Goal: Transaction & Acquisition: Obtain resource

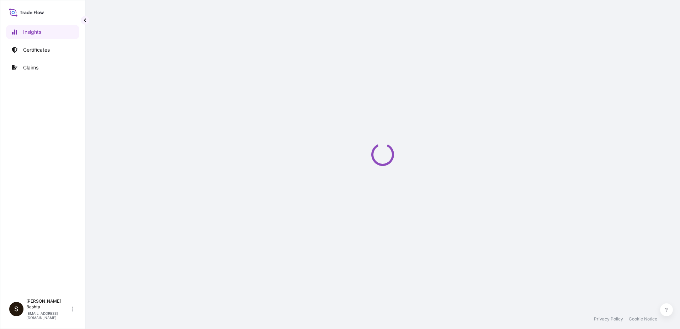
select select "2025"
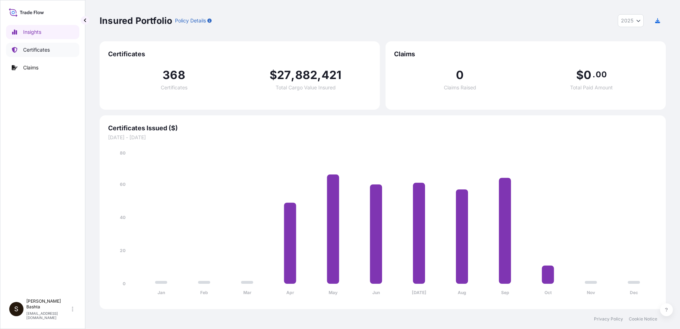
click at [34, 51] on p "Certificates" at bounding box center [36, 49] width 27 height 7
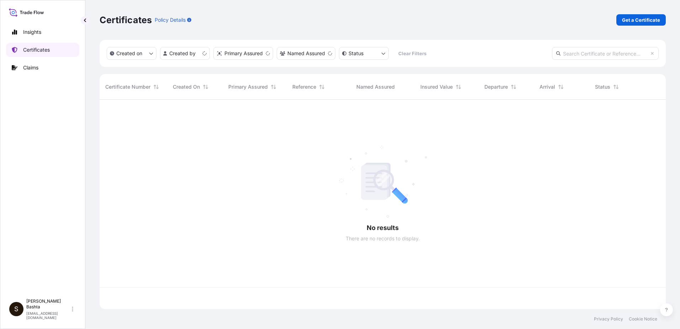
scroll to position [208, 561]
click at [641, 21] on p "Get a Certificate" at bounding box center [641, 19] width 38 height 7
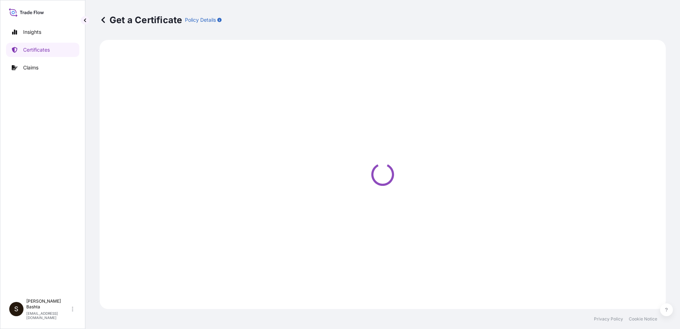
select select "Barge"
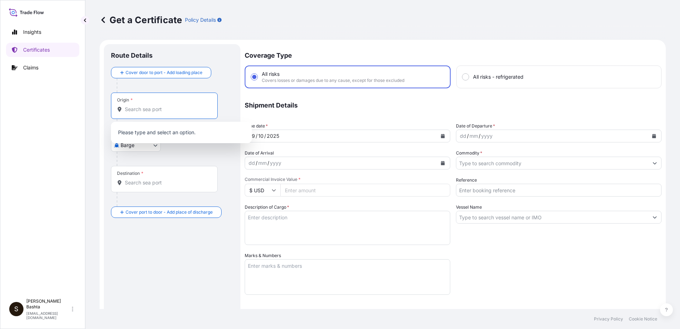
click at [146, 109] on input "Origin *" at bounding box center [167, 109] width 84 height 7
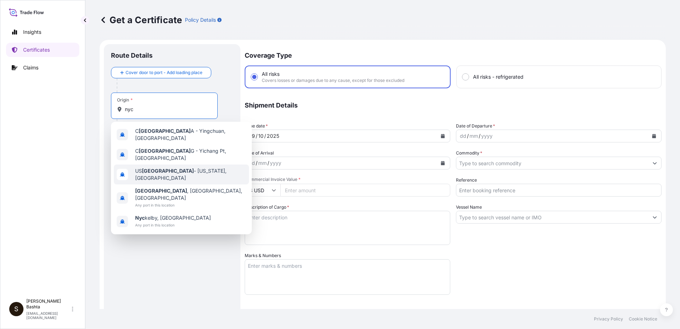
click at [173, 168] on span "US NYC - New York, United States" at bounding box center [190, 174] width 111 height 14
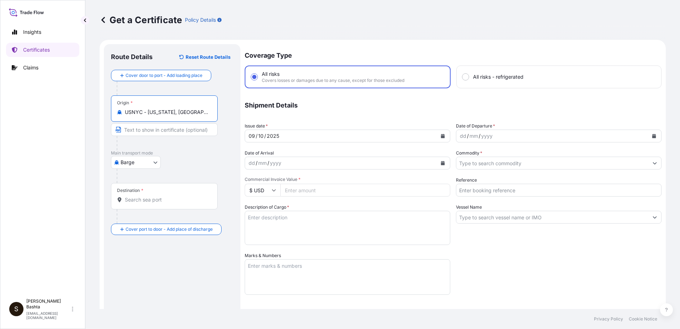
type input "USNYC - New York, United States"
click at [152, 163] on body "10 options available. 1 option available. 0 options available. 5 options availa…" at bounding box center [340, 164] width 680 height 329
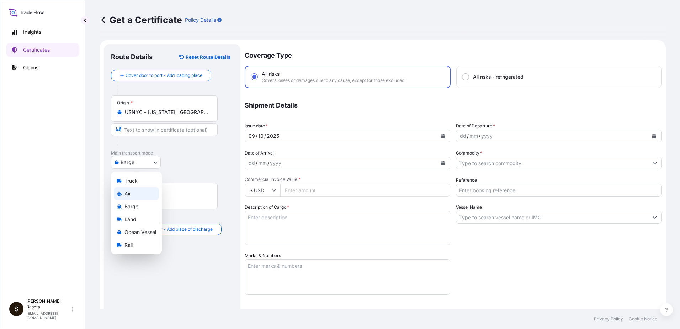
click at [135, 191] on div "Air" at bounding box center [136, 193] width 45 height 13
select select "Air"
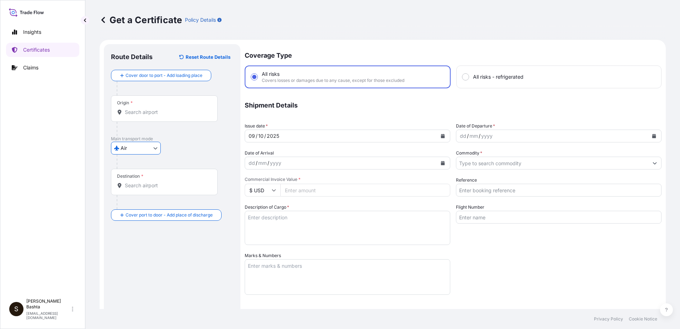
click at [164, 185] on input "Destination *" at bounding box center [167, 185] width 84 height 7
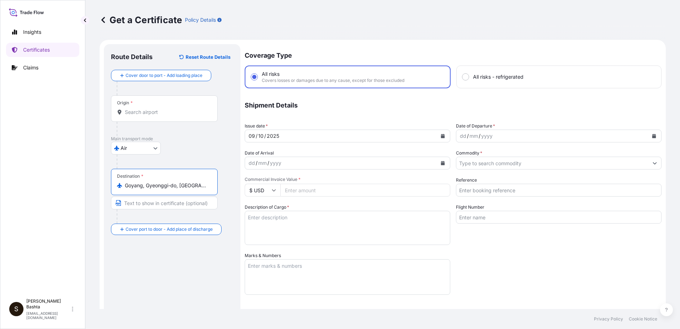
type input "Goyang, Gyeonggi-do, South Korea"
click at [460, 138] on div "dd" at bounding box center [463, 136] width 8 height 9
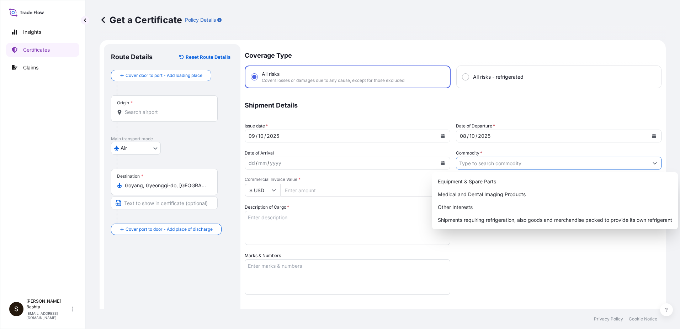
click at [653, 162] on icon "Show suggestions" at bounding box center [655, 163] width 4 height 4
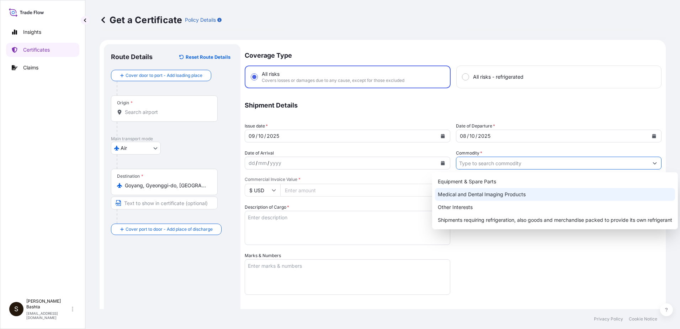
click at [505, 194] on div "Medical and Dental Imaging Products" at bounding box center [555, 194] width 240 height 13
type input "Medical and Dental Imaging Products"
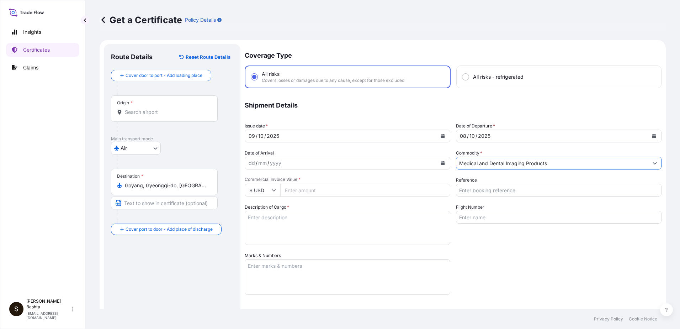
click at [480, 188] on input "Reference" at bounding box center [559, 190] width 206 height 13
type input "21244603"
click at [312, 193] on input "Commercial Invoice Value *" at bounding box center [365, 190] width 170 height 13
type input "1200.00"
click at [267, 217] on textarea "Description of Cargo *" at bounding box center [348, 228] width 206 height 34
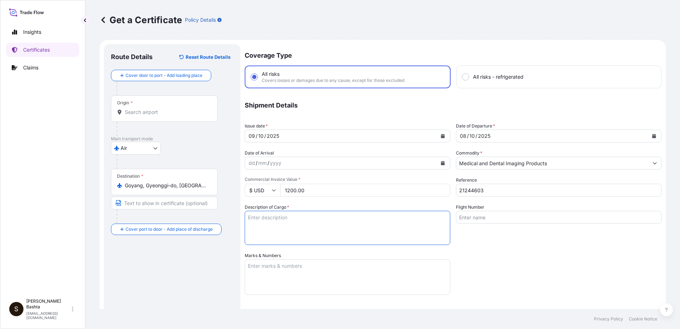
click at [267, 217] on textarea "Description of Cargo *" at bounding box center [348, 228] width 206 height 34
click at [261, 223] on textarea "Description of Cargo *" at bounding box center [348, 228] width 206 height 34
click at [253, 217] on textarea "Description of Cargo *" at bounding box center [348, 228] width 206 height 34
type textarea "MEDICAL AND DENTAL IMAGING PRODUCTS"
click at [278, 268] on textarea "Marks & Numbers" at bounding box center [348, 277] width 206 height 36
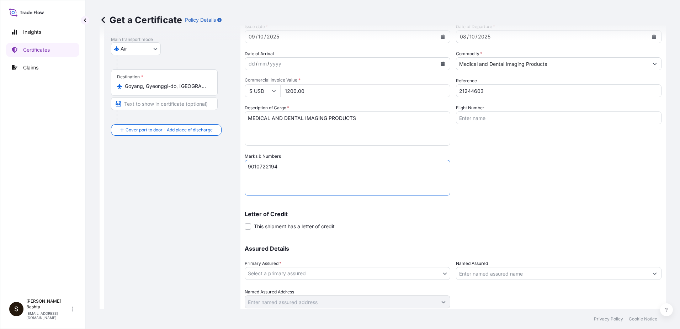
scroll to position [107, 0]
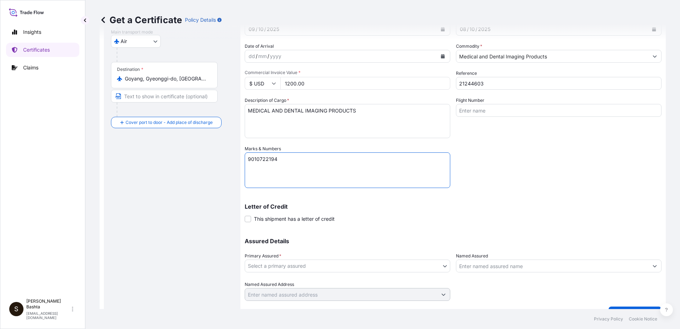
type textarea "9010722194"
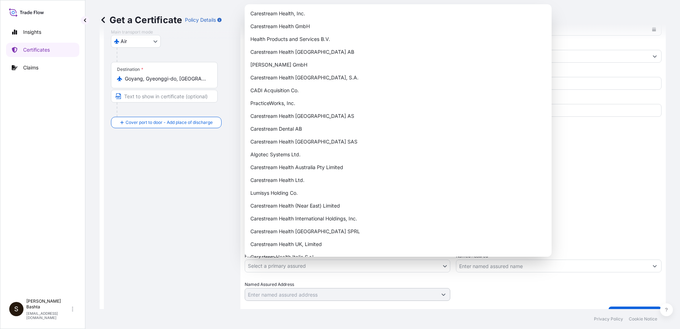
click at [444, 266] on body "Insights Certificates Claims S Stella Bashta stella.bashta@carestream.com Get a…" at bounding box center [340, 164] width 680 height 329
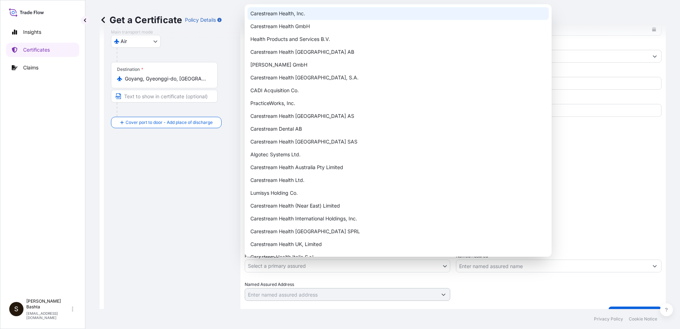
click at [305, 15] on div "Carestream Health, Inc." at bounding box center [398, 13] width 301 height 13
select select "32008"
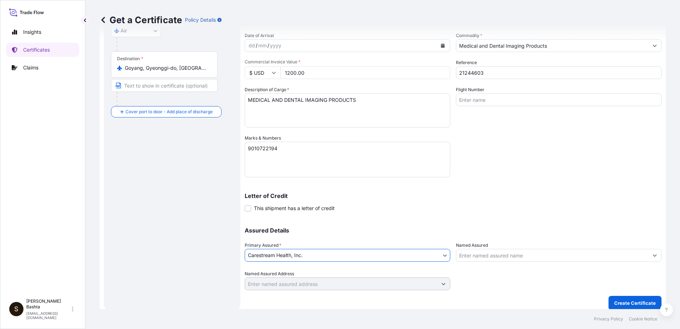
scroll to position [123, 0]
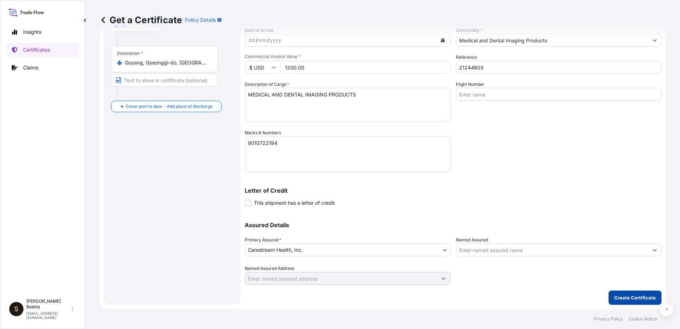
click at [629, 297] on p "Create Certificate" at bounding box center [636, 297] width 42 height 7
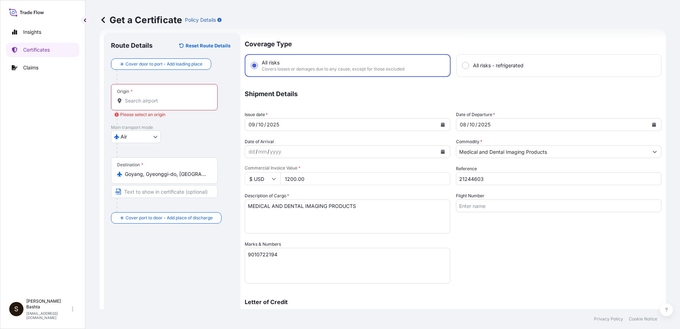
scroll to position [0, 0]
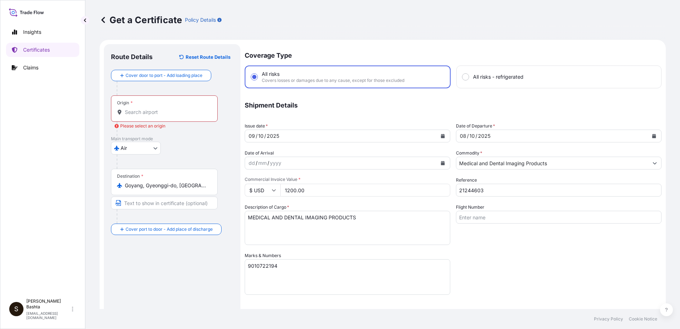
click at [133, 109] on input "Origin * Please select an origin" at bounding box center [167, 112] width 84 height 7
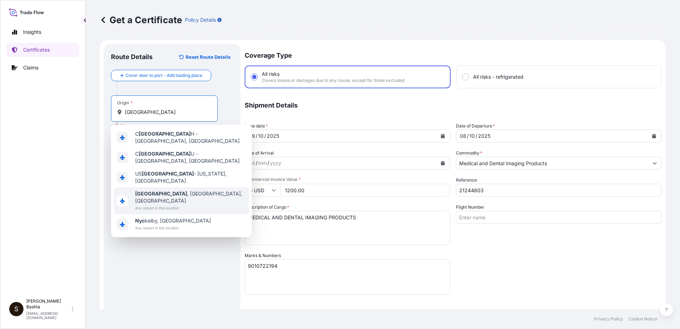
click at [167, 190] on span "NYC , NY, USA" at bounding box center [190, 197] width 111 height 14
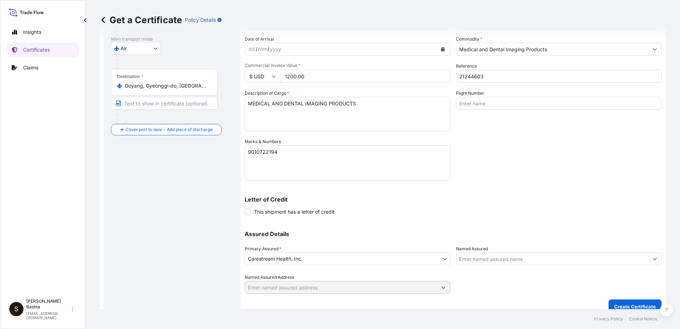
scroll to position [123, 0]
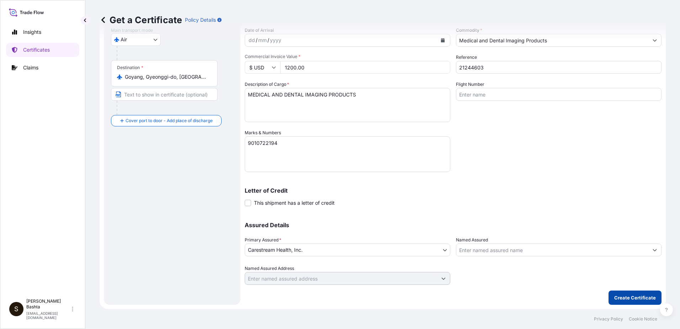
type input "NYC, NY, USA"
click at [634, 299] on p "Create Certificate" at bounding box center [636, 297] width 42 height 7
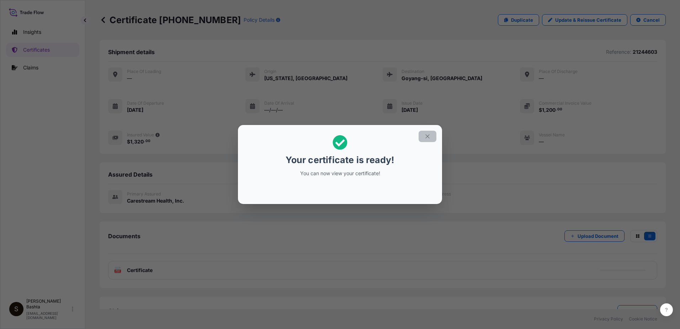
click at [425, 136] on icon "button" at bounding box center [428, 136] width 6 height 6
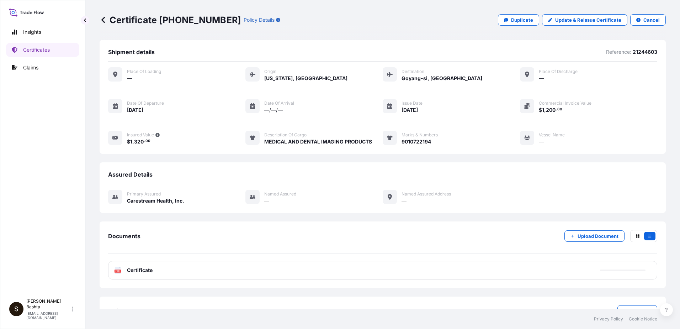
click at [117, 270] on text "PDF" at bounding box center [118, 271] width 5 height 2
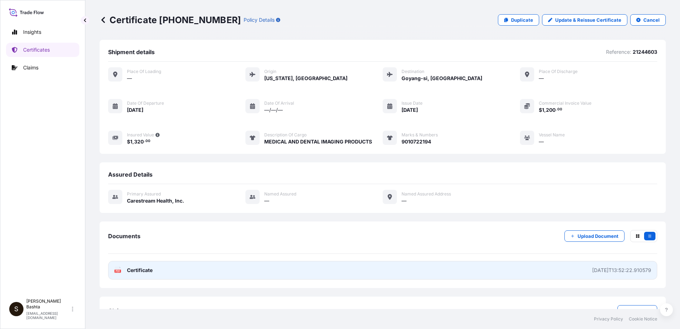
click at [117, 270] on text "PDF" at bounding box center [118, 271] width 5 height 2
